Goal: Check status: Check status

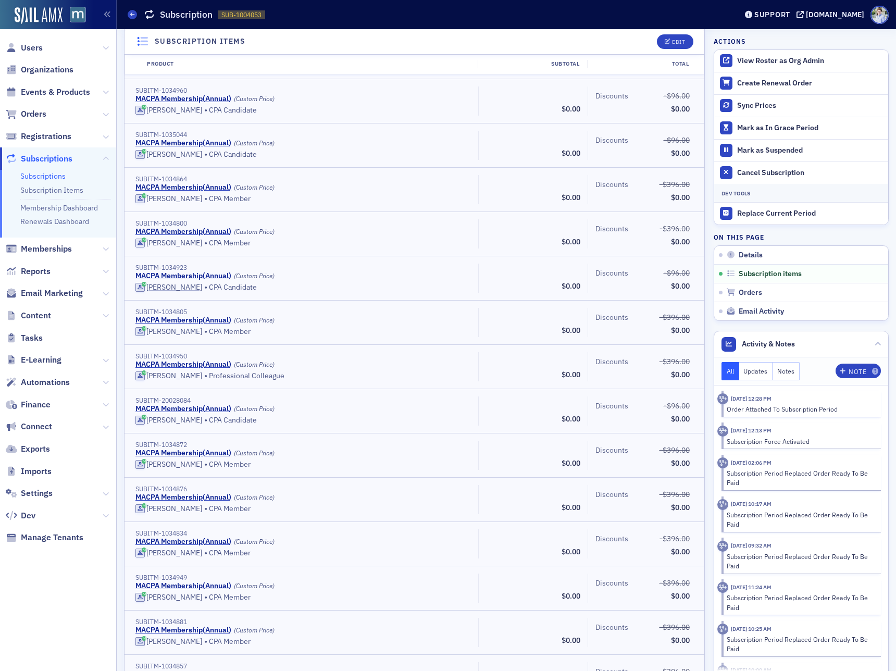
drag, startPoint x: 378, startPoint y: 269, endPoint x: 381, endPoint y: 264, distance: 6.1
click at [381, 264] on div "SUBITM-1034923" at bounding box center [302, 268] width 335 height 8
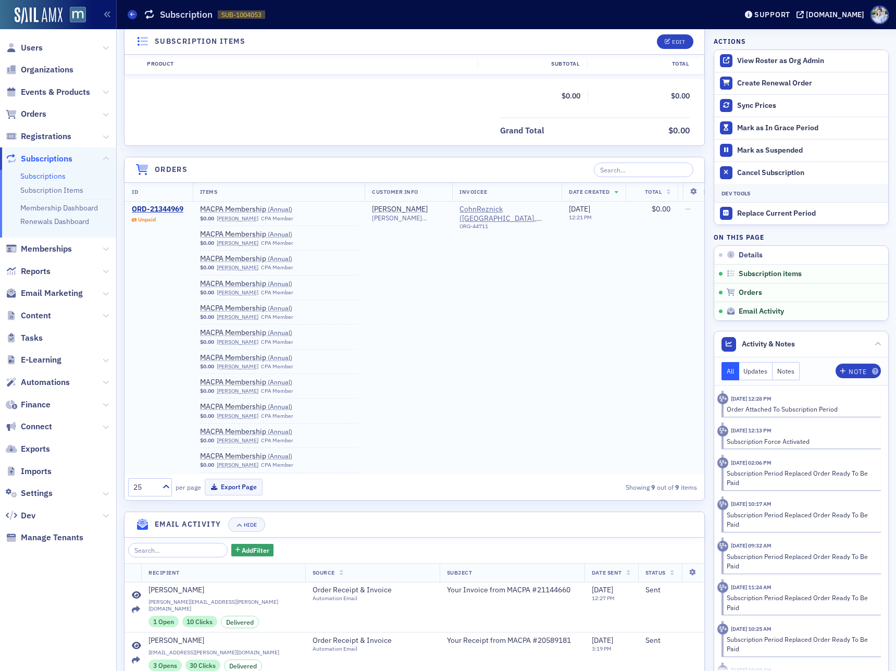
scroll to position [11491, 0]
click at [153, 210] on div "ORD-21344969" at bounding box center [158, 209] width 52 height 9
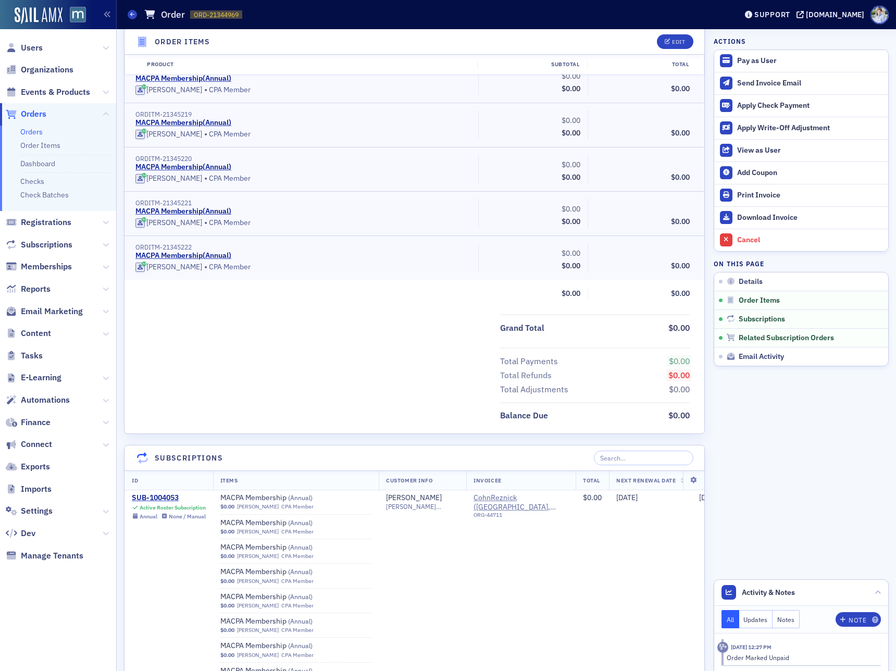
scroll to position [11491, 0]
